Goal: Use online tool/utility

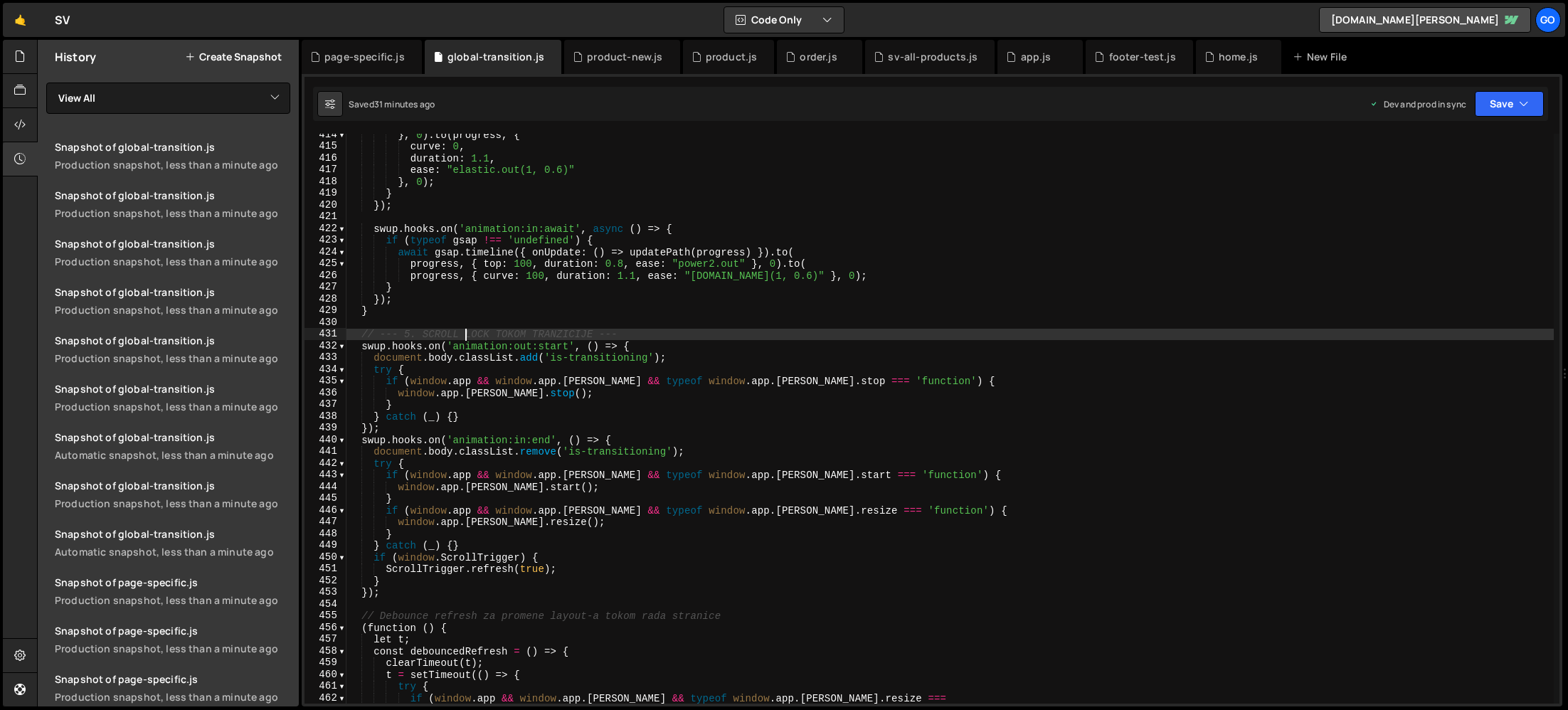
scroll to position [4855, 0]
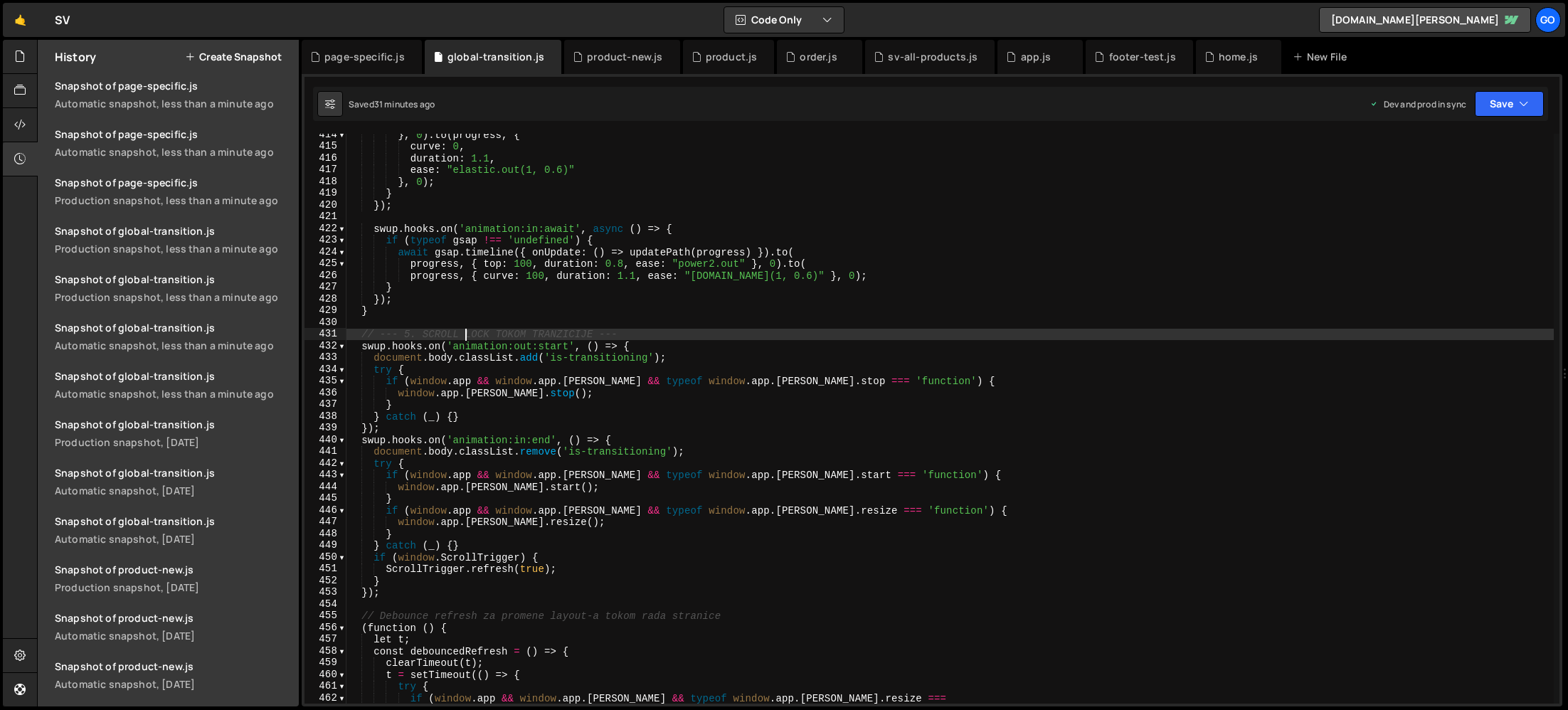
type textarea "})();"
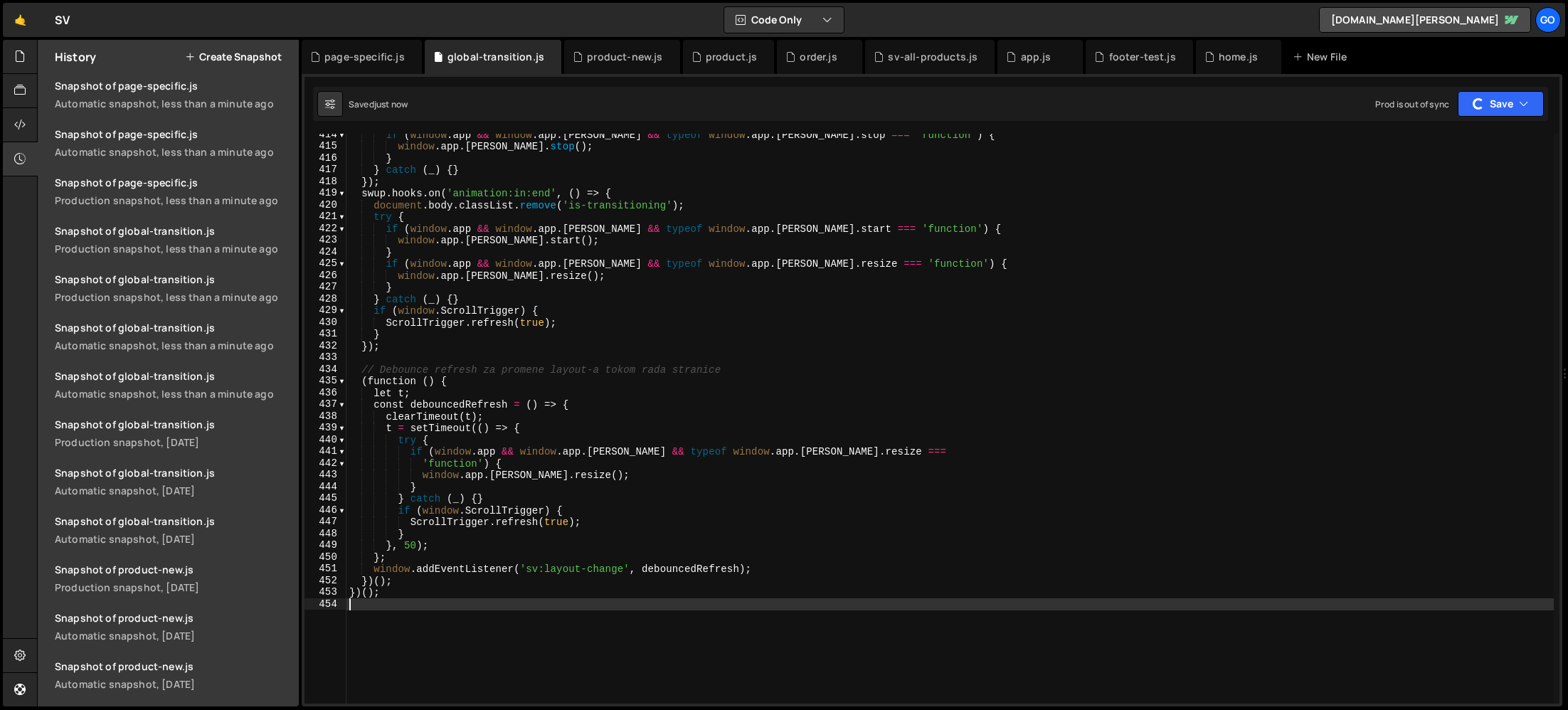
scroll to position [1658, 0]
click at [530, 258] on div "if ( window . app && window . app . [PERSON_NAME] && typeof window . app . [PER…" at bounding box center [950, 426] width 1208 height 593
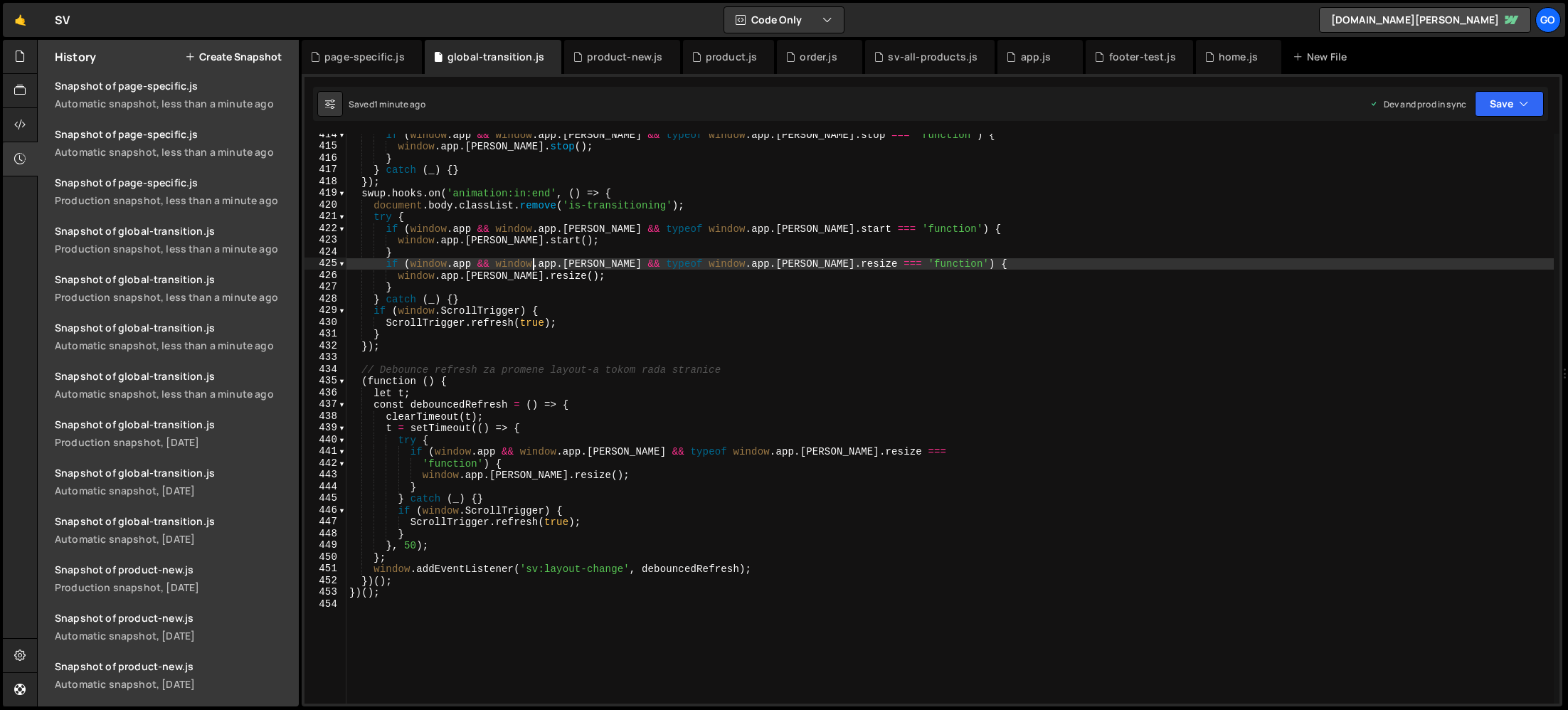
type textarea "})();"
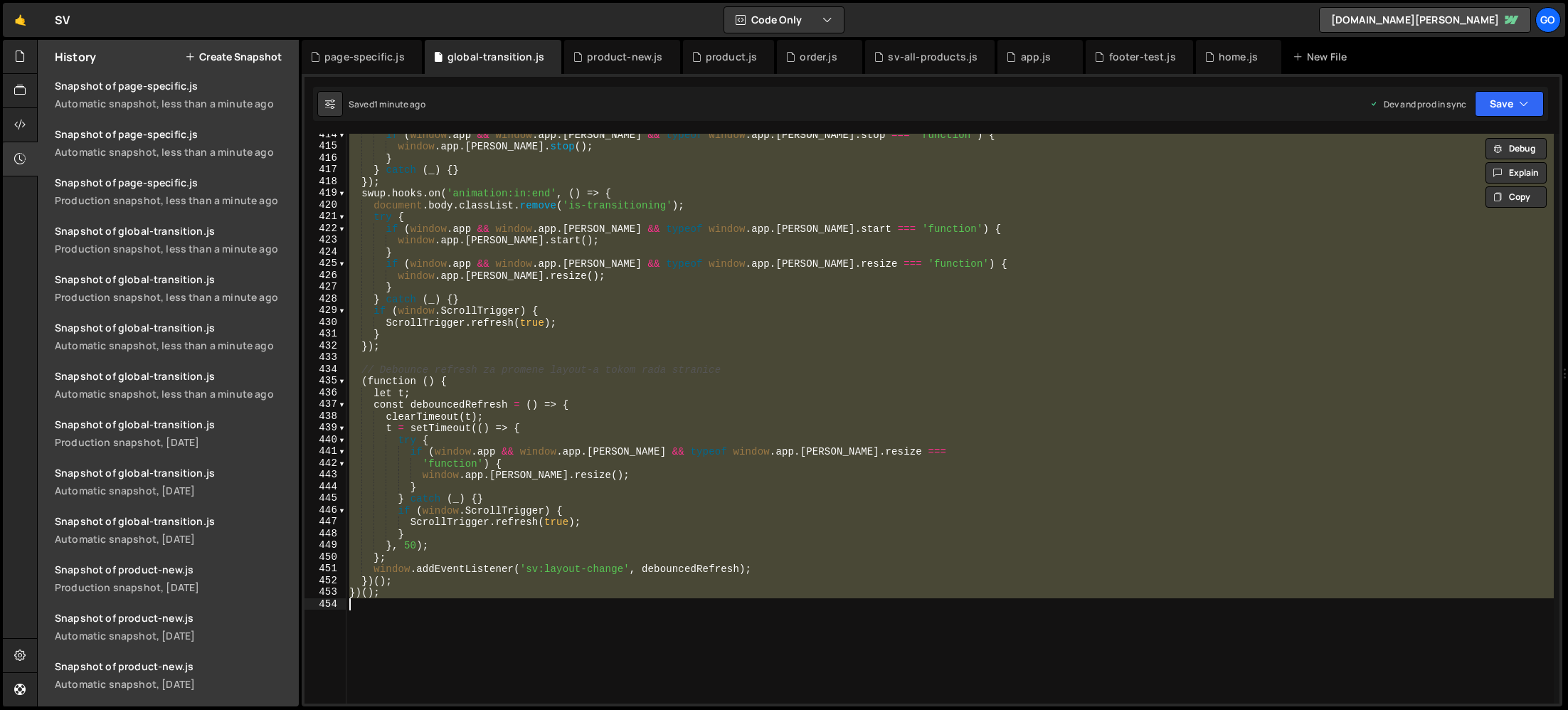
paste textarea
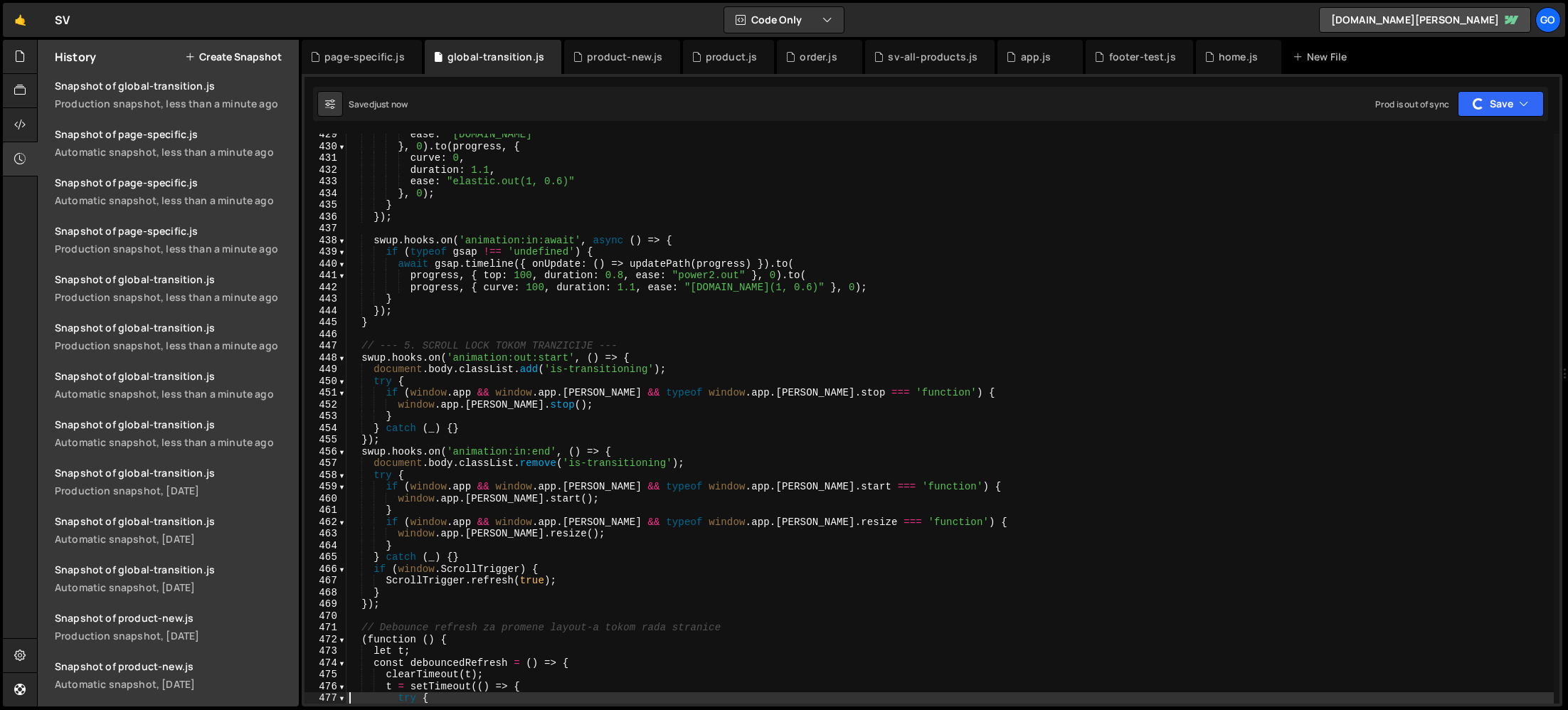
scroll to position [1707, 0]
click at [544, 369] on div "ease : "[DOMAIN_NAME]" } , 0 ) . to ( progress , { curve : 0 , duration : 1.1 ,…" at bounding box center [950, 426] width 1208 height 593
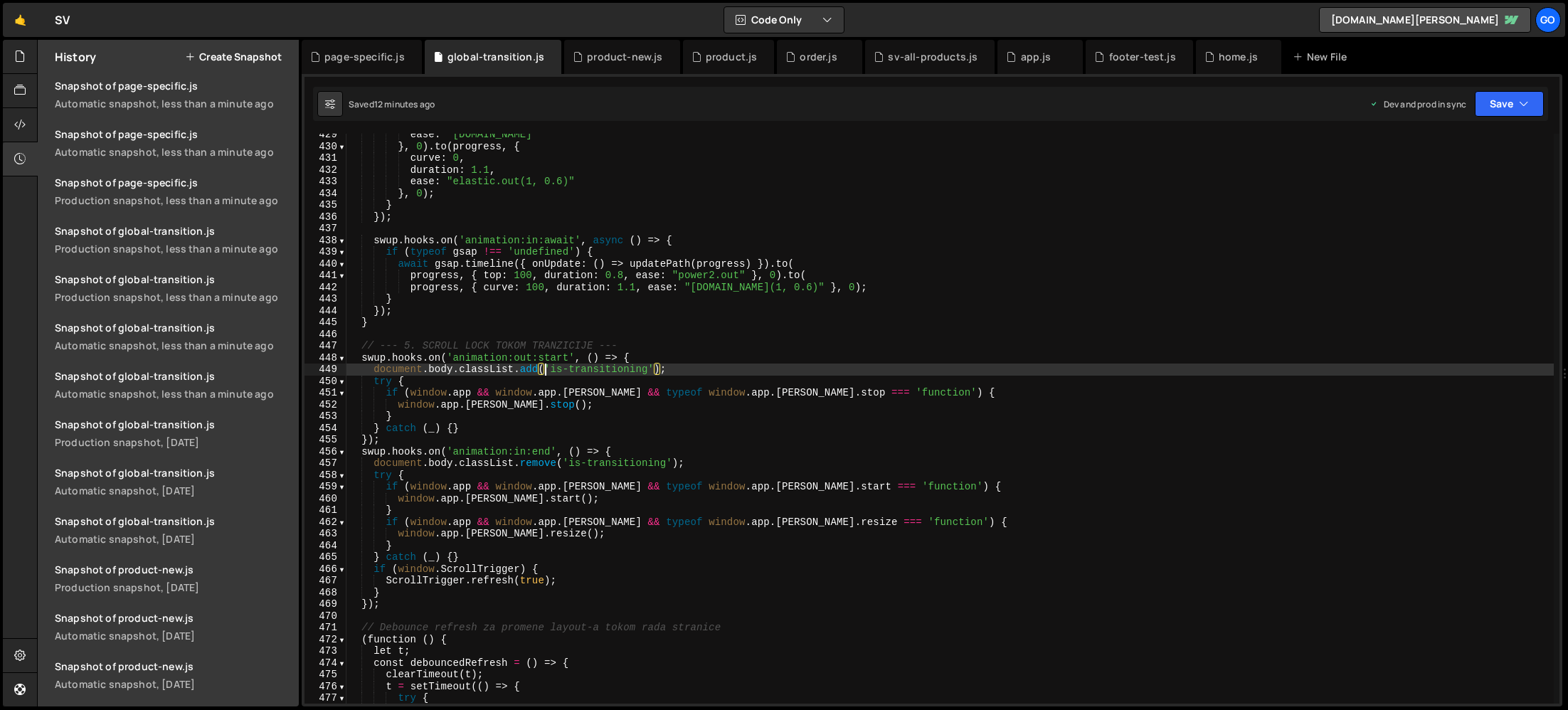
type textarea "})();"
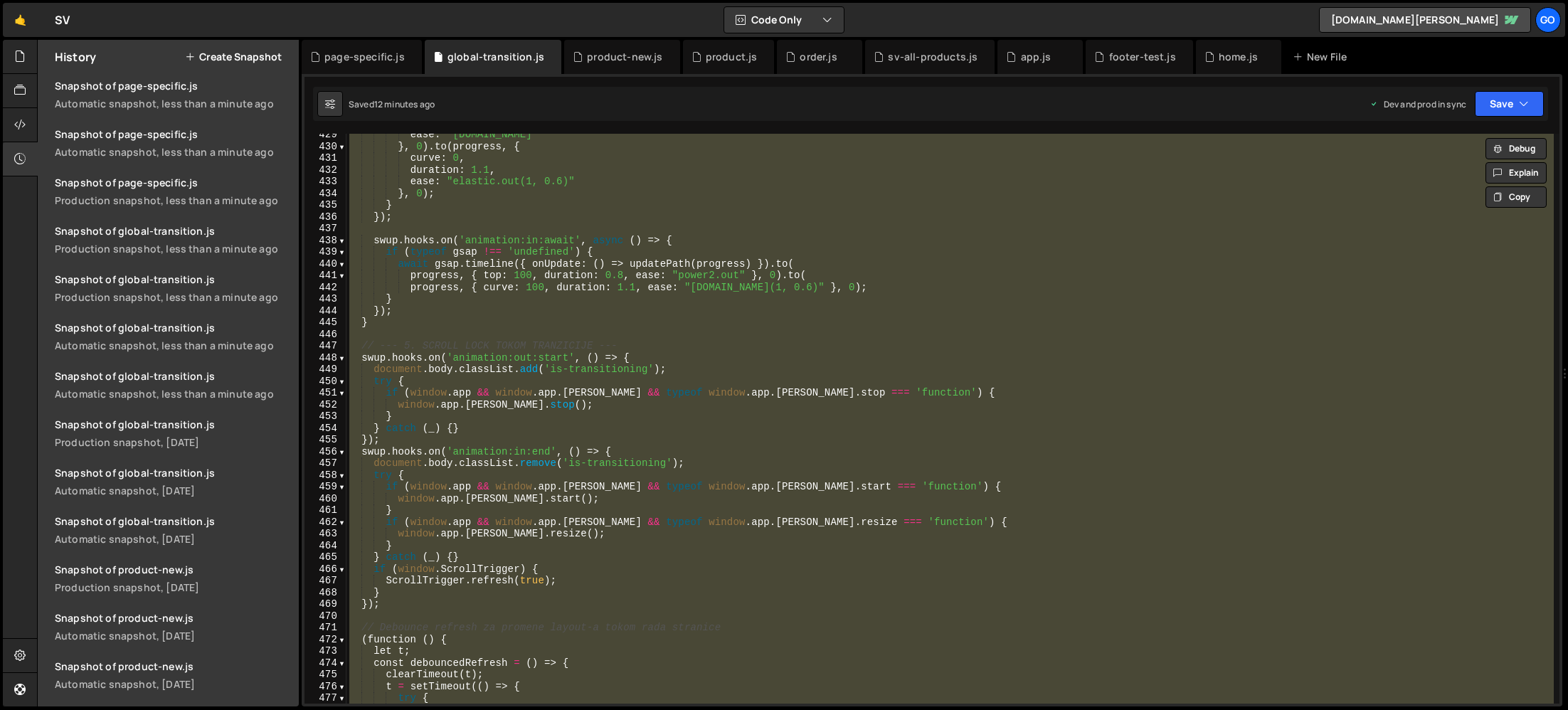
paste textarea
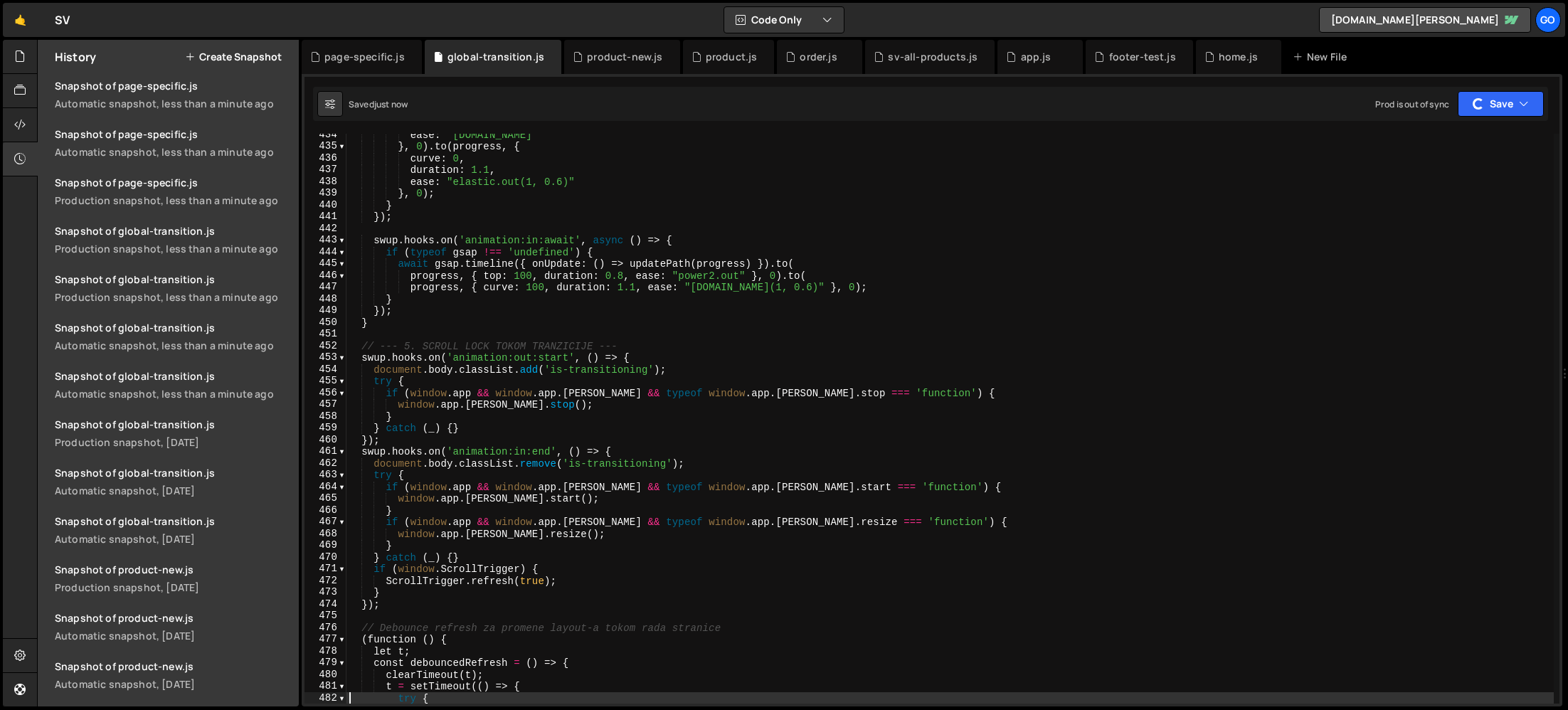
scroll to position [1755, 0]
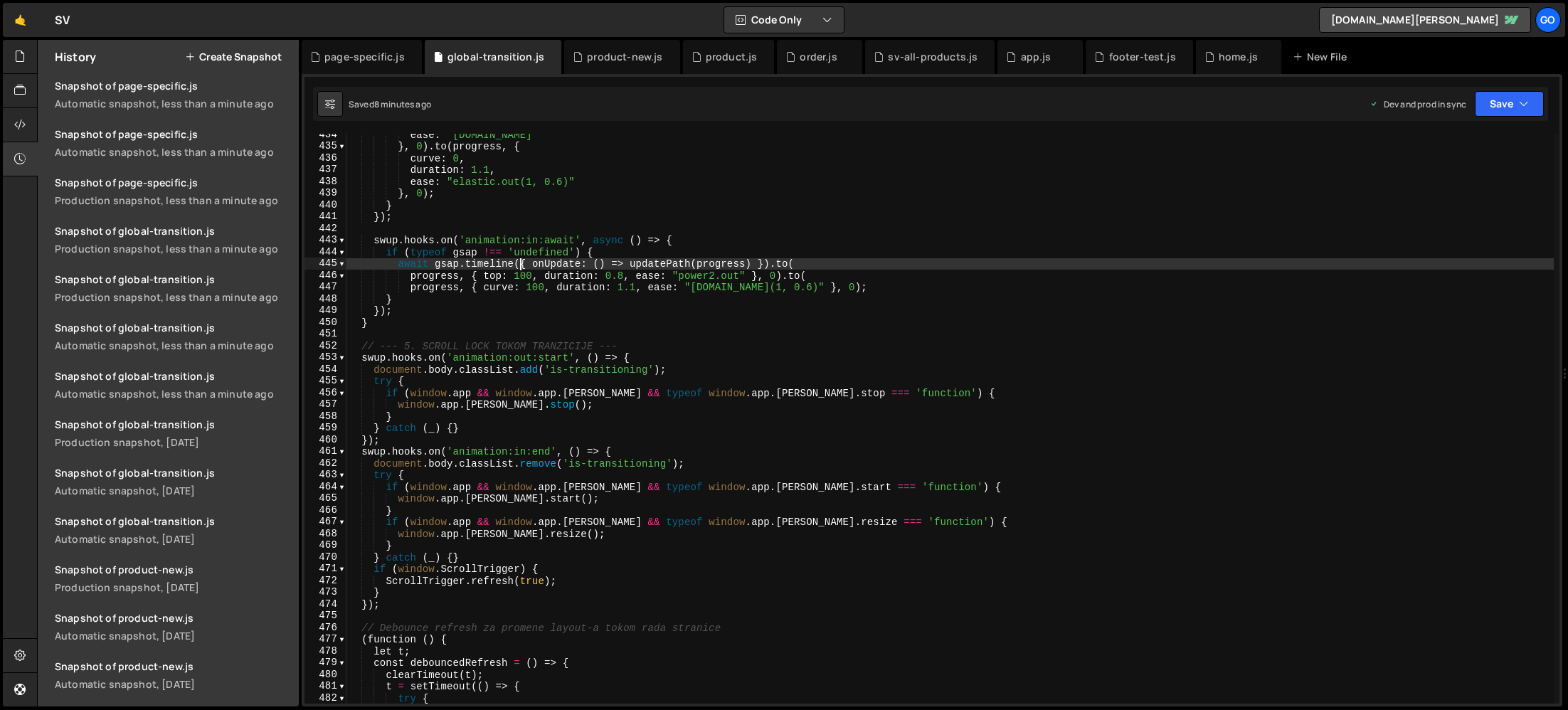
click at [518, 263] on div "ease : "[DOMAIN_NAME]" } , 0 ) . to ( progress , { curve : 0 , duration : 1.1 ,…" at bounding box center [950, 426] width 1208 height 593
type textarea "})();"
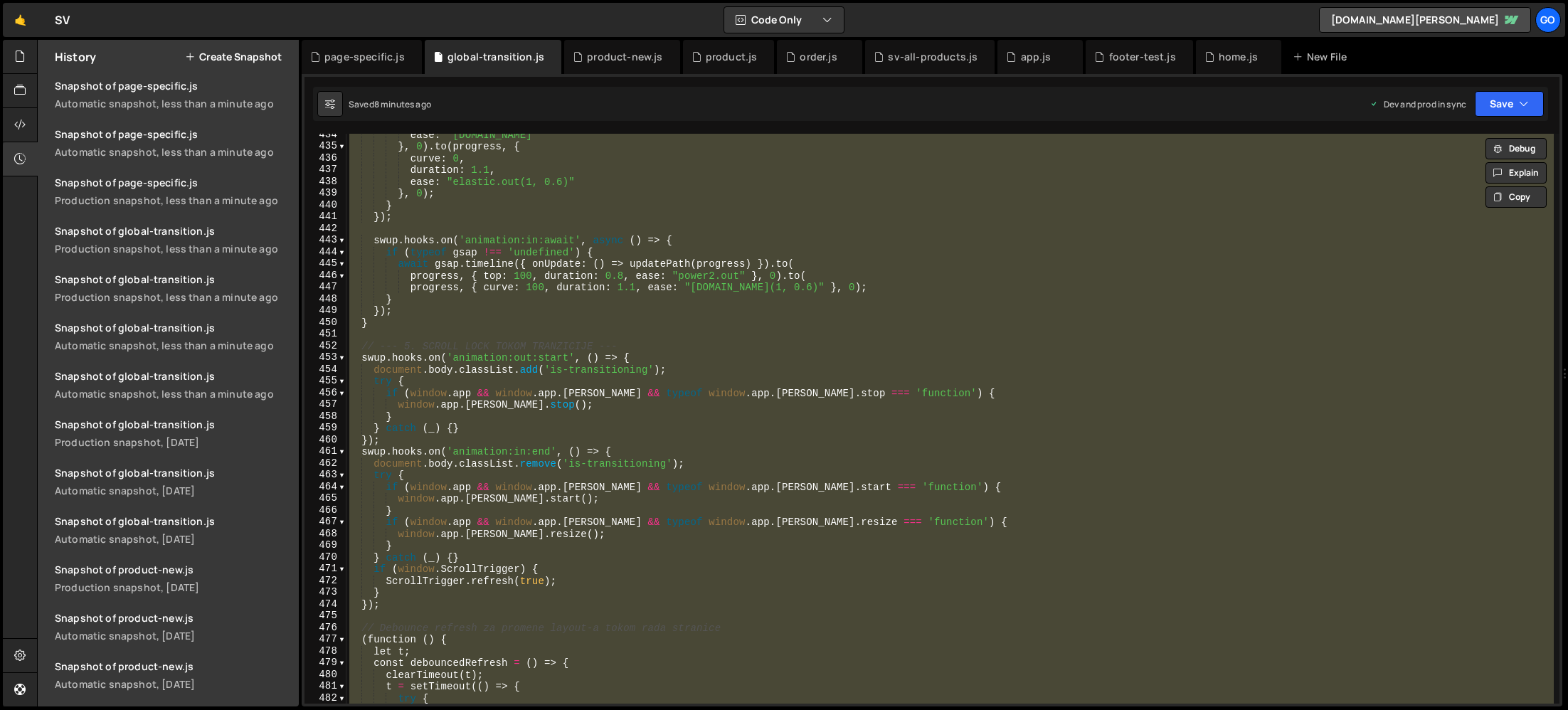
paste textarea
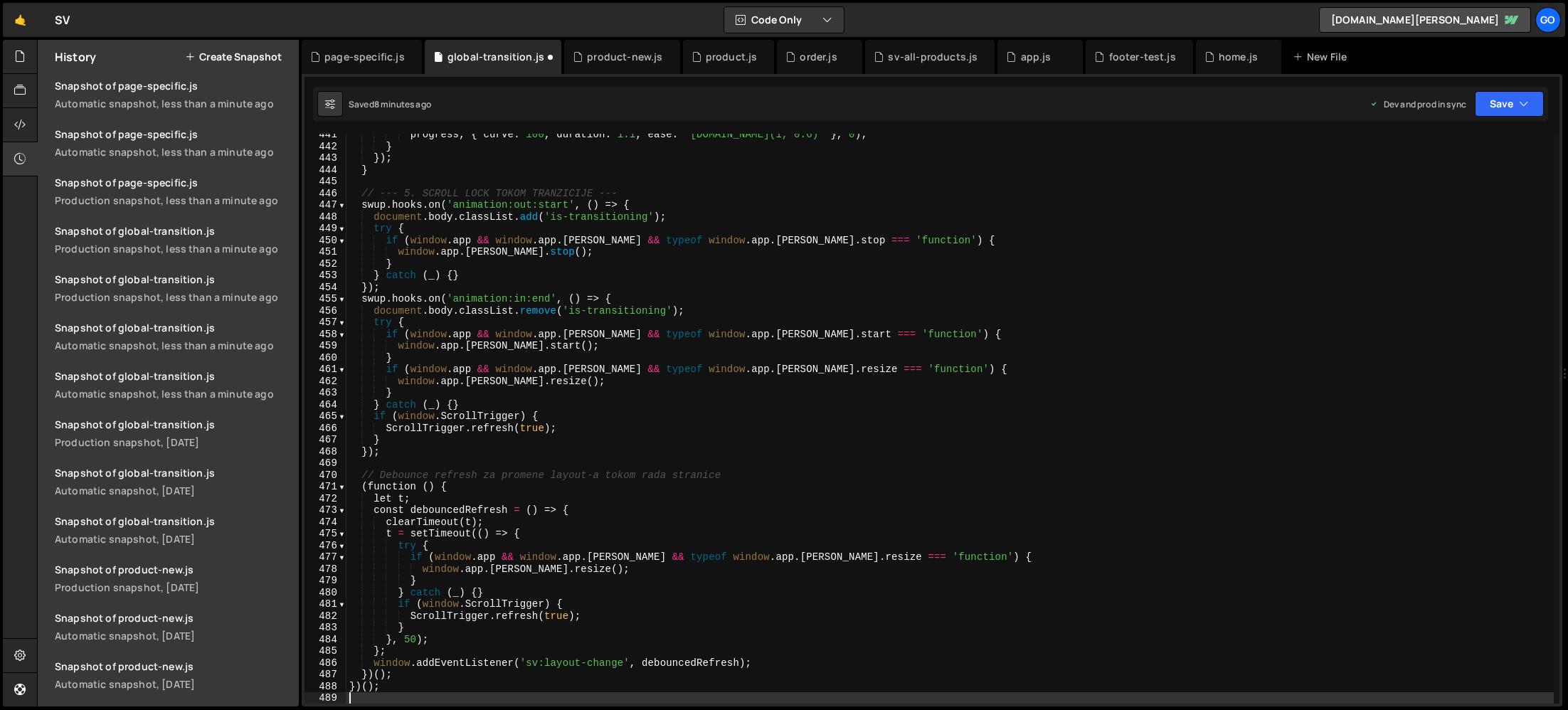
type textarea "const debouncedRefresh = () => {"
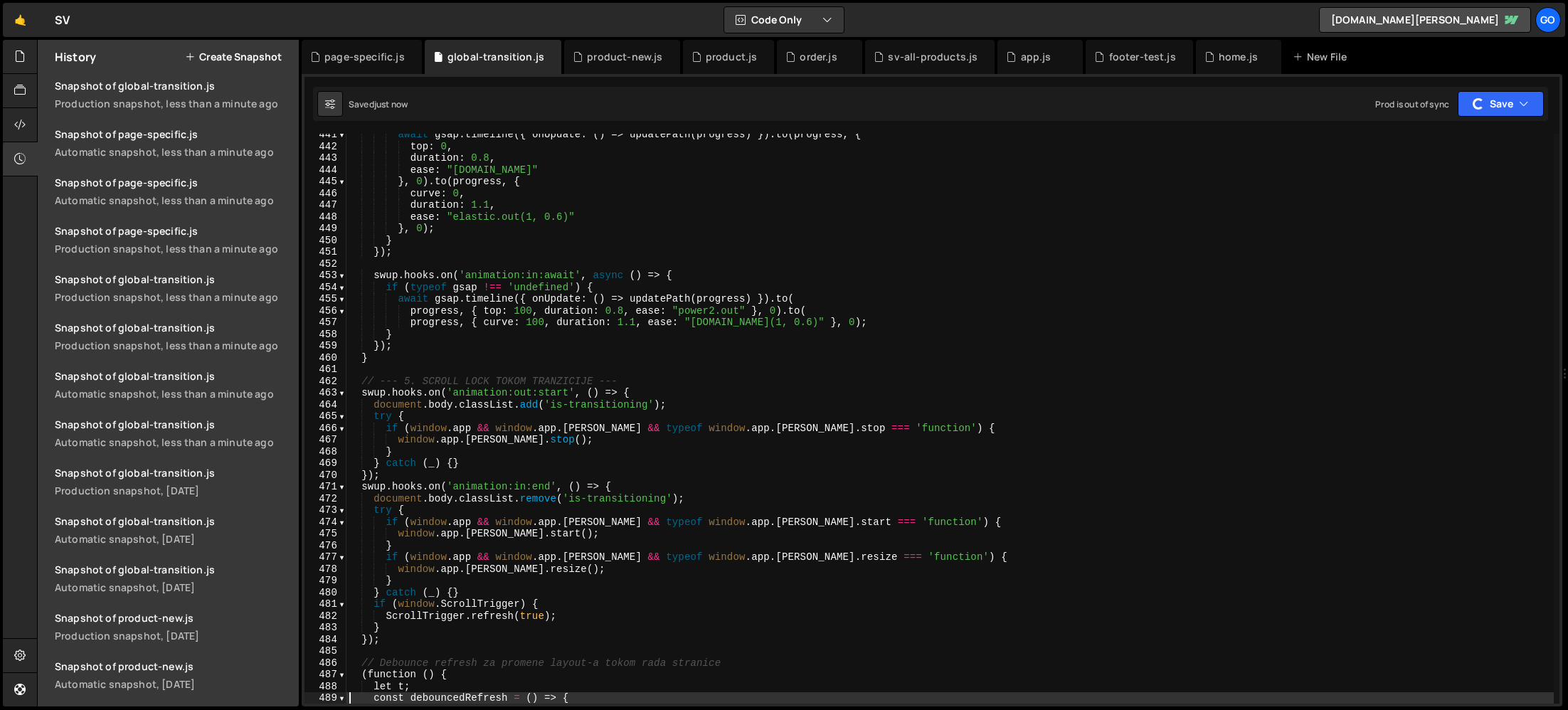
scroll to position [1804, 0]
